Goal: Information Seeking & Learning: Check status

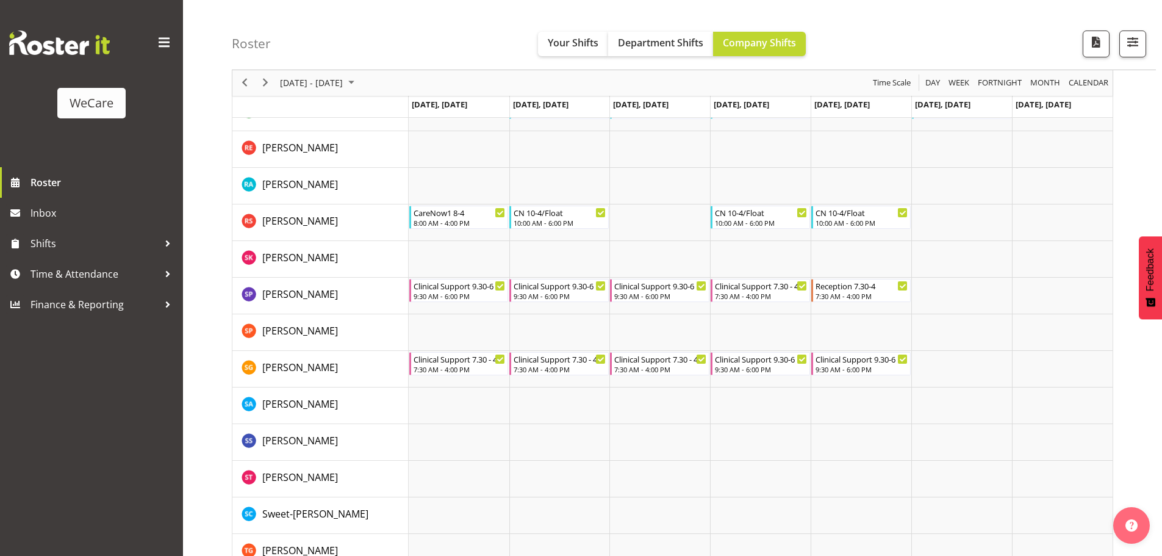
scroll to position [4468, 0]
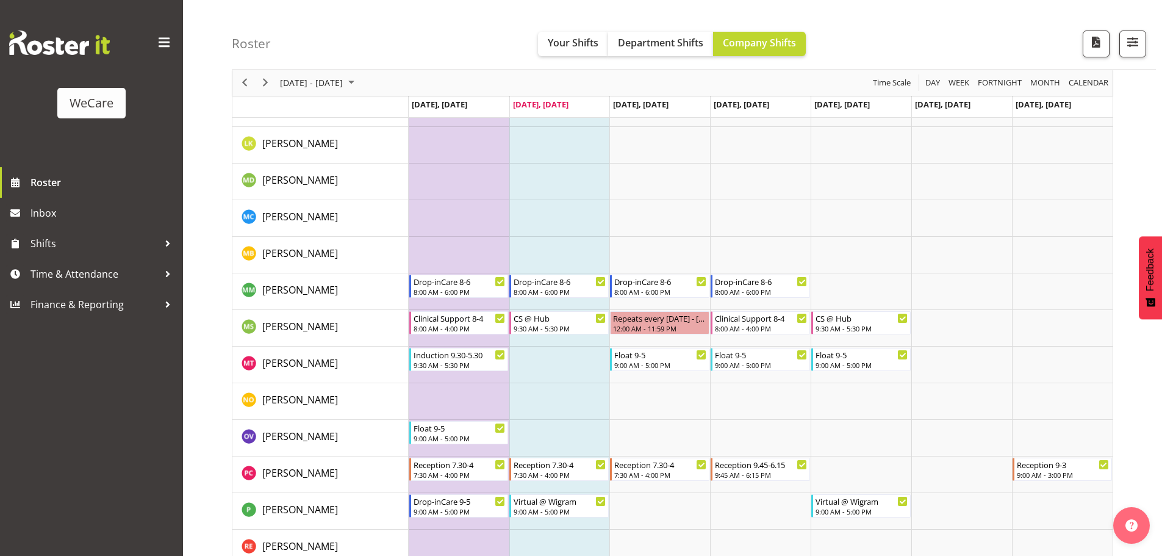
scroll to position [4065, 0]
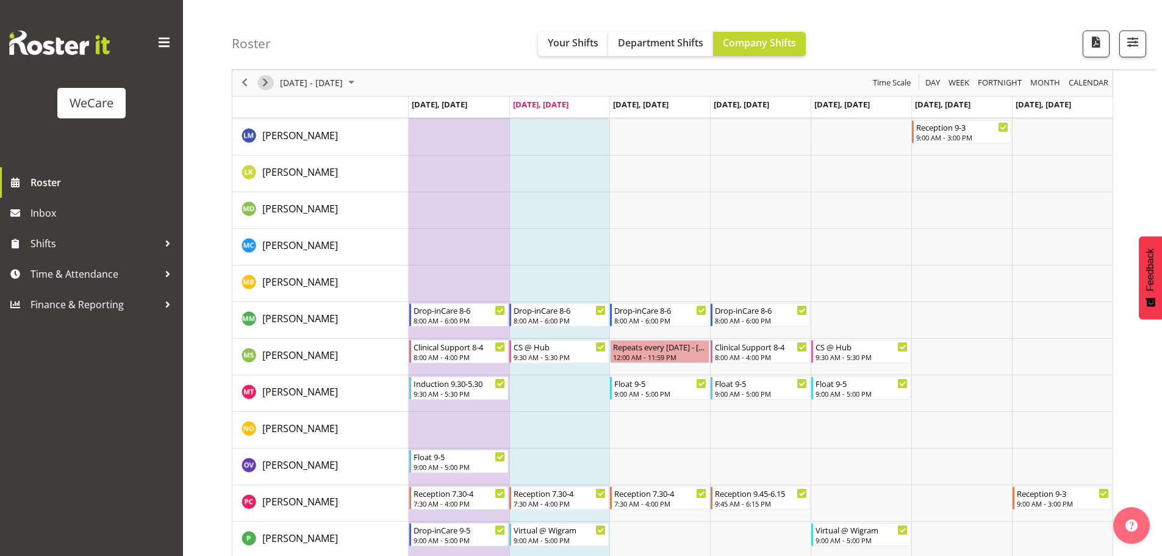
click at [268, 84] on span "Next" at bounding box center [265, 83] width 15 height 15
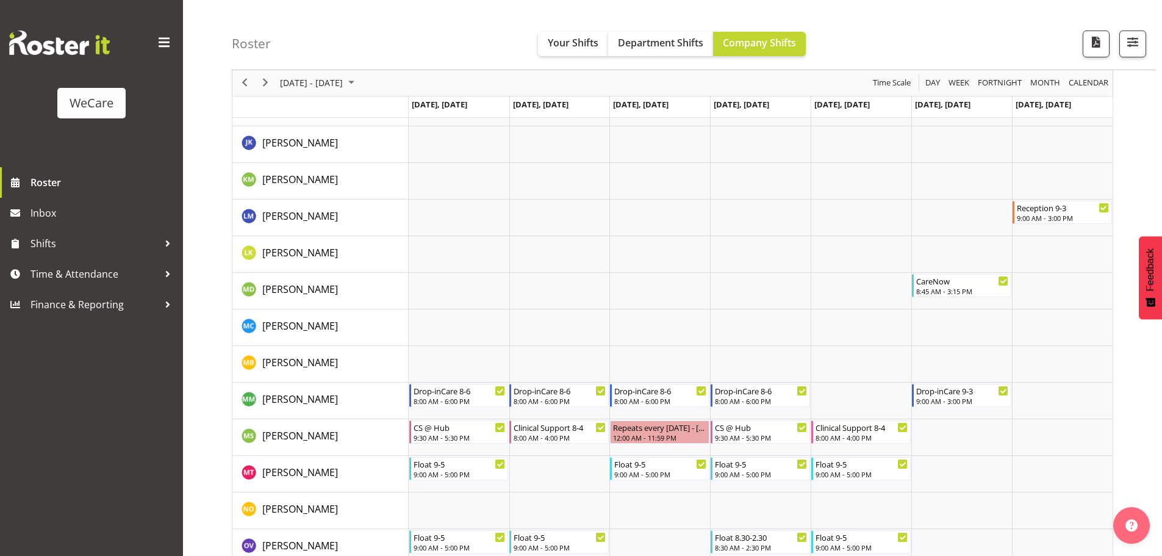
scroll to position [4004, 0]
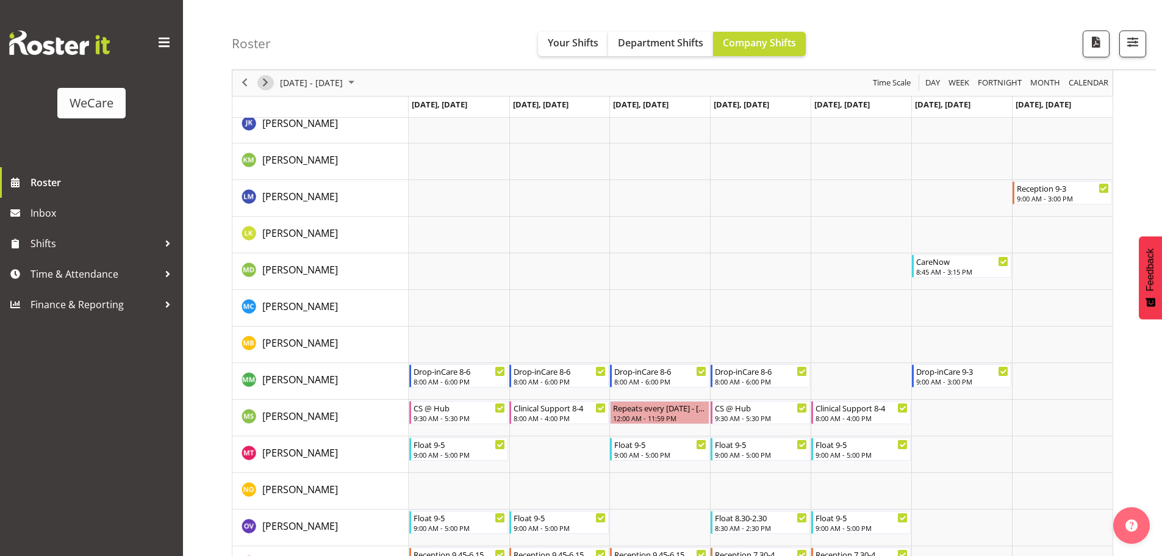
click at [268, 87] on span "Next" at bounding box center [265, 83] width 15 height 15
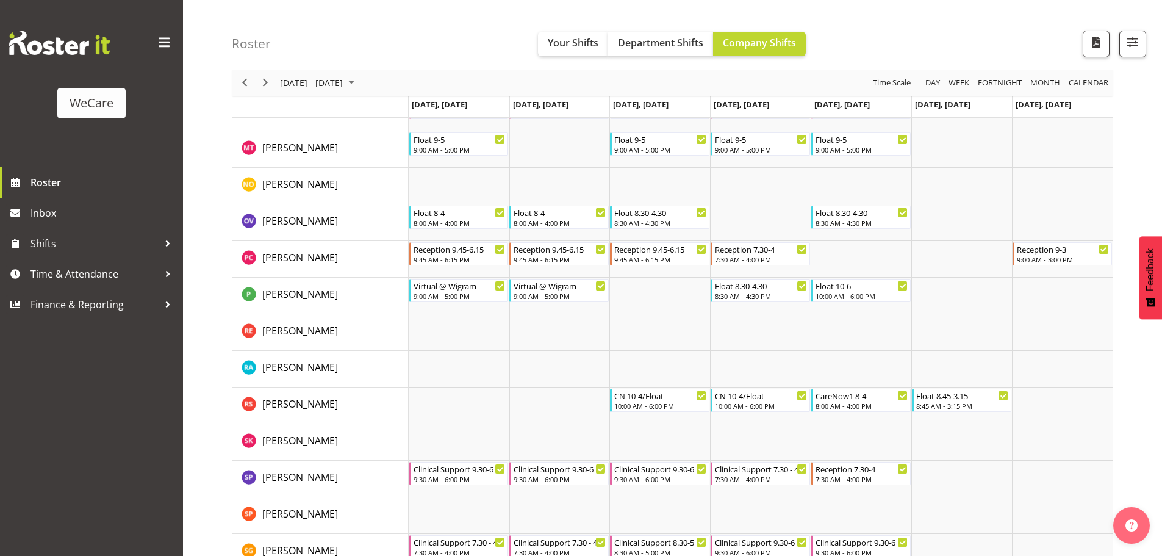
scroll to position [4224, 0]
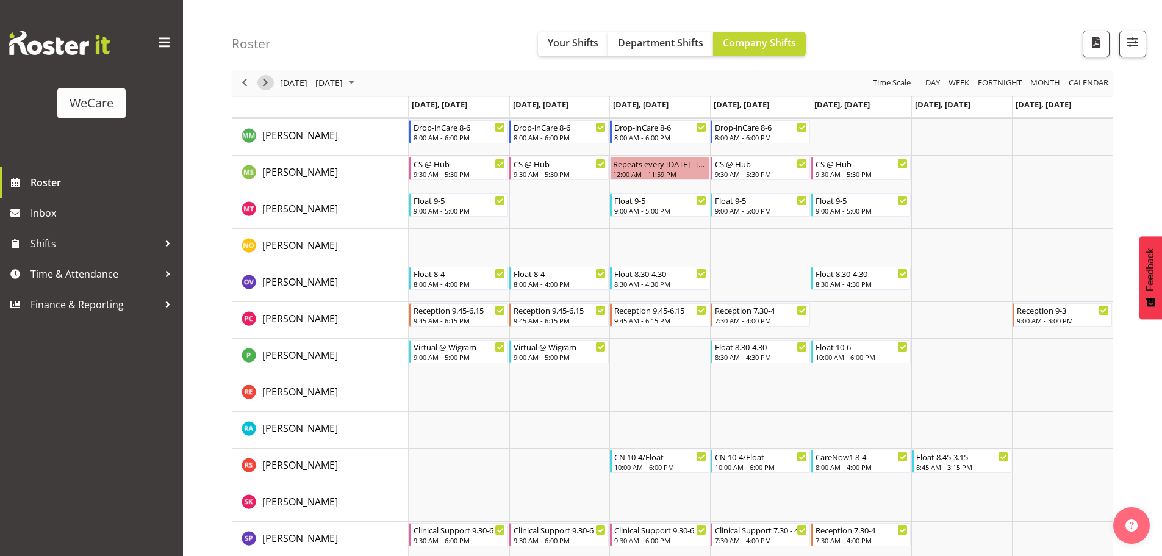
click at [263, 81] on span "Next" at bounding box center [265, 83] width 15 height 15
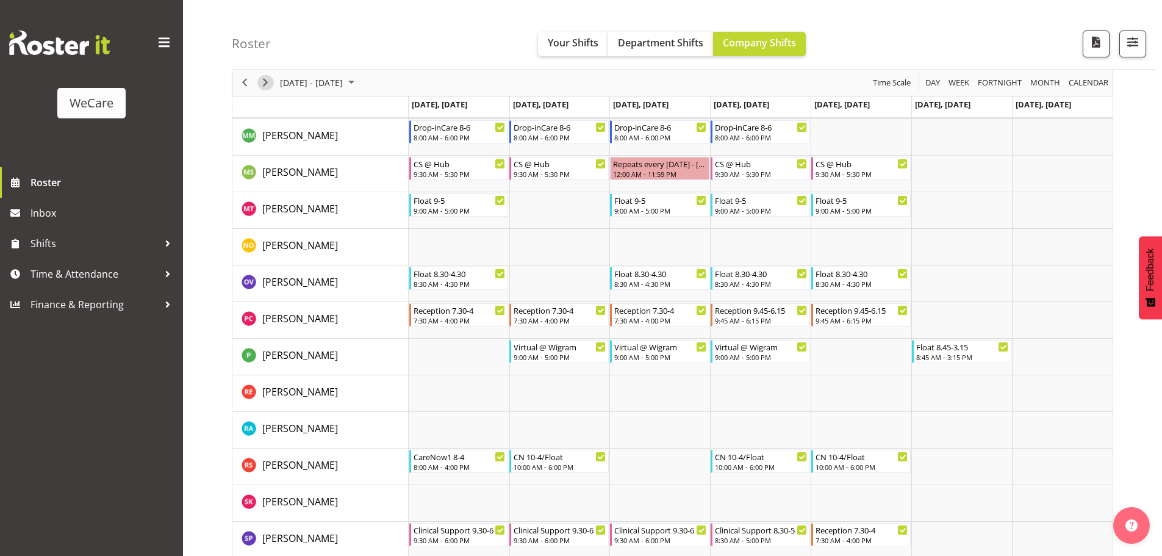
click at [270, 79] on span "Next" at bounding box center [265, 83] width 15 height 15
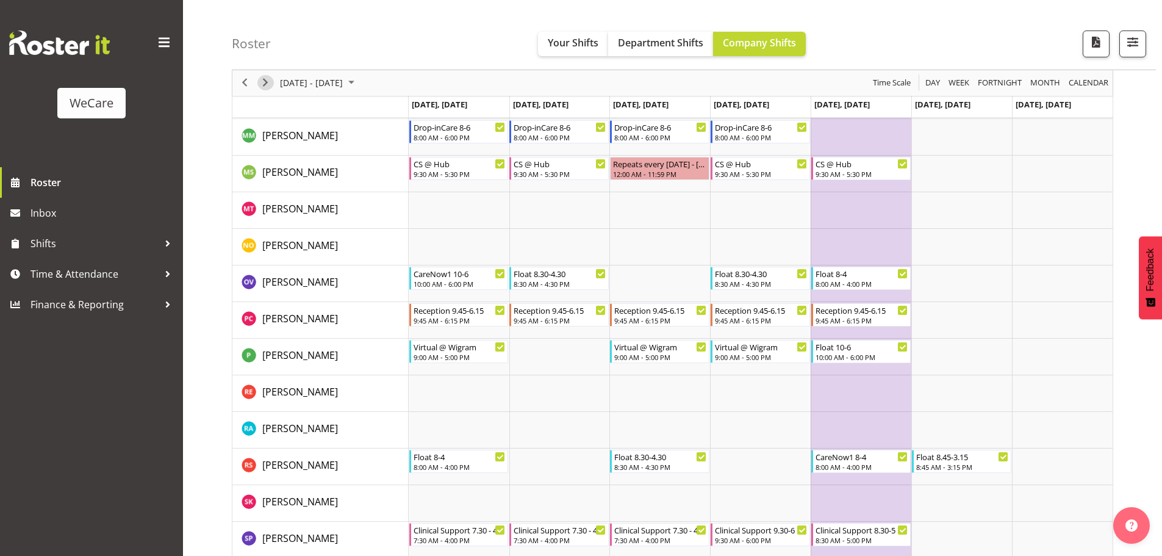
click at [271, 78] on span "Next" at bounding box center [265, 83] width 15 height 15
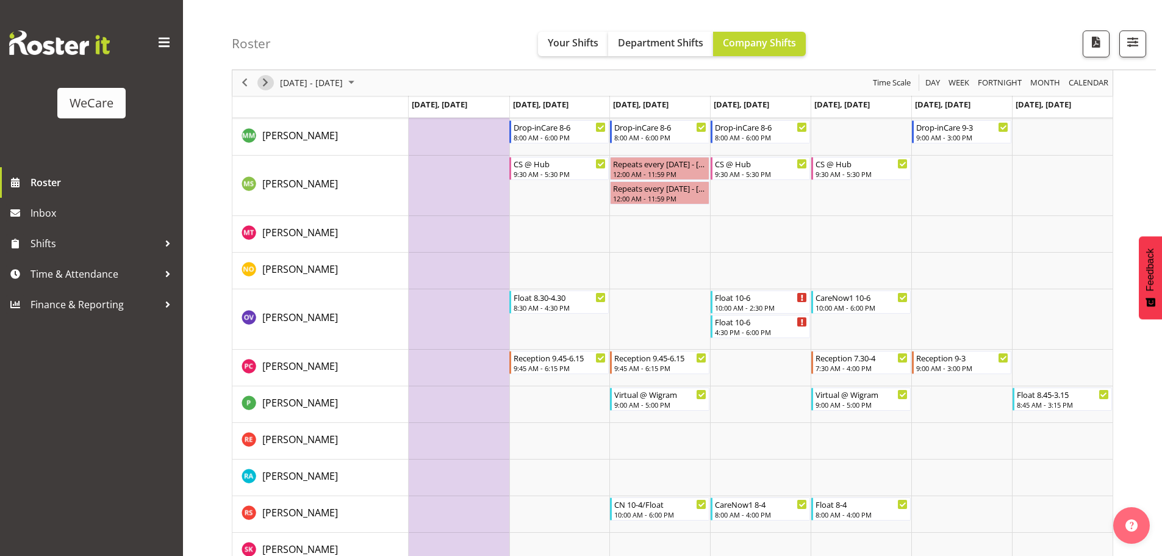
click at [271, 83] on span "Next" at bounding box center [265, 83] width 15 height 15
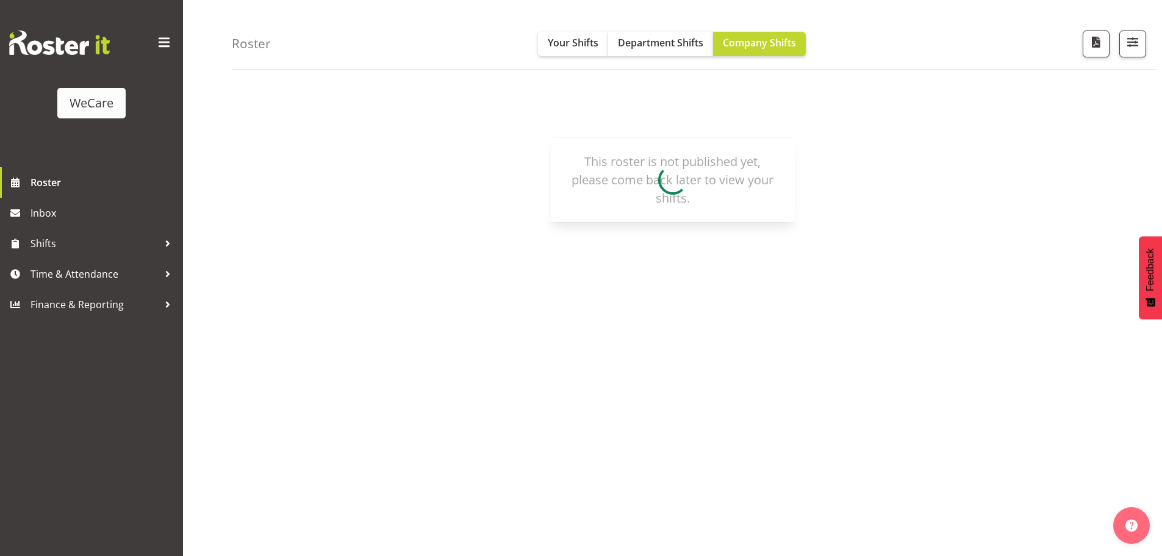
scroll to position [45, 0]
